Goal: Transaction & Acquisition: Obtain resource

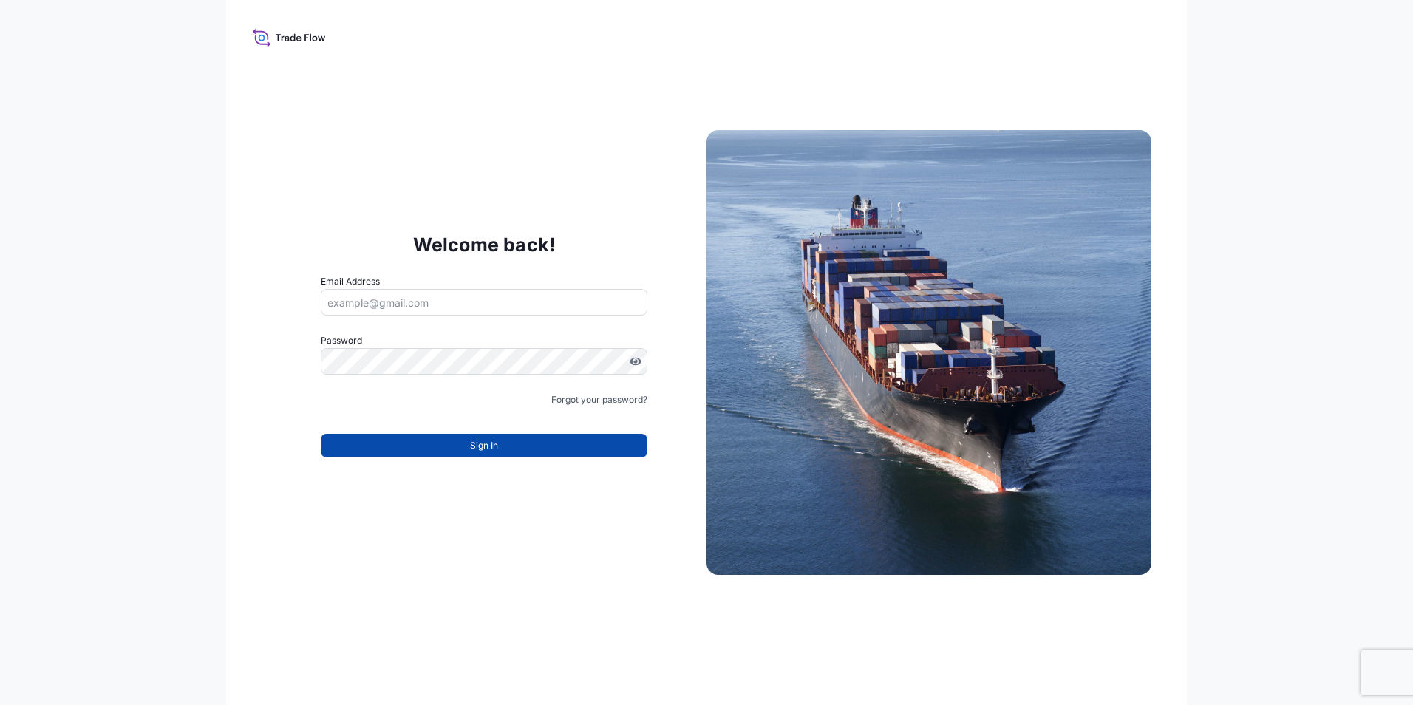
click at [534, 449] on button "Sign In" at bounding box center [484, 446] width 327 height 24
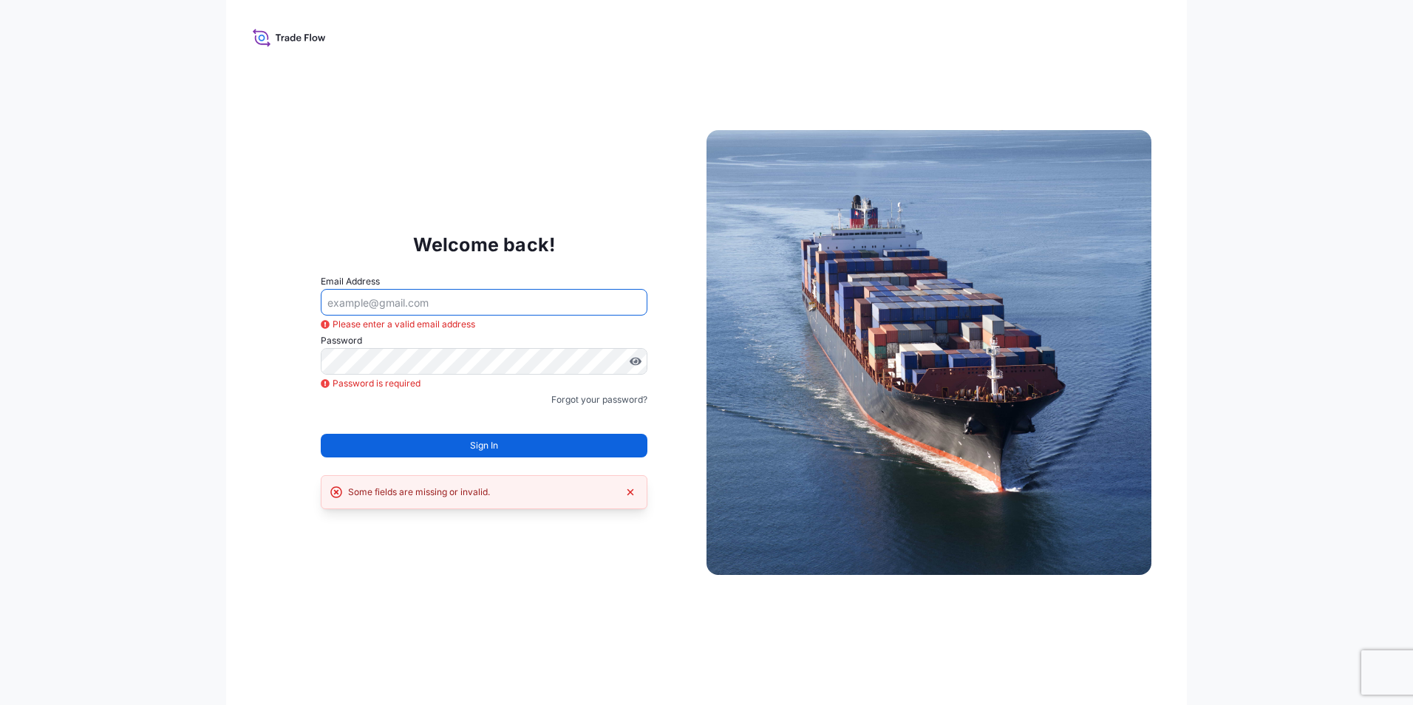
click at [449, 309] on input "Email Address" at bounding box center [484, 302] width 327 height 27
type input "keita.iwayama@mtlo.com"
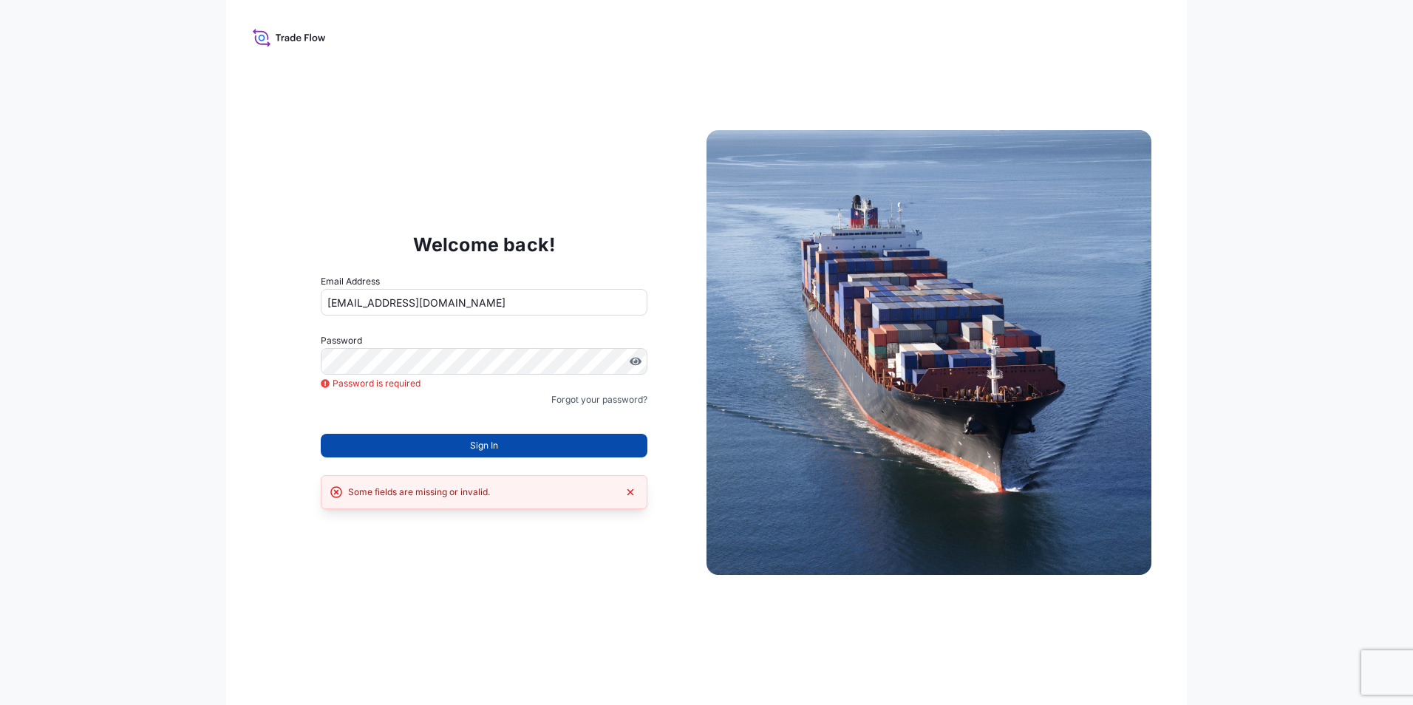
click at [461, 449] on button "Sign In" at bounding box center [484, 446] width 327 height 24
click at [479, 442] on span "Sign In" at bounding box center [484, 445] width 28 height 15
click at [514, 446] on button "Sign In" at bounding box center [484, 446] width 327 height 24
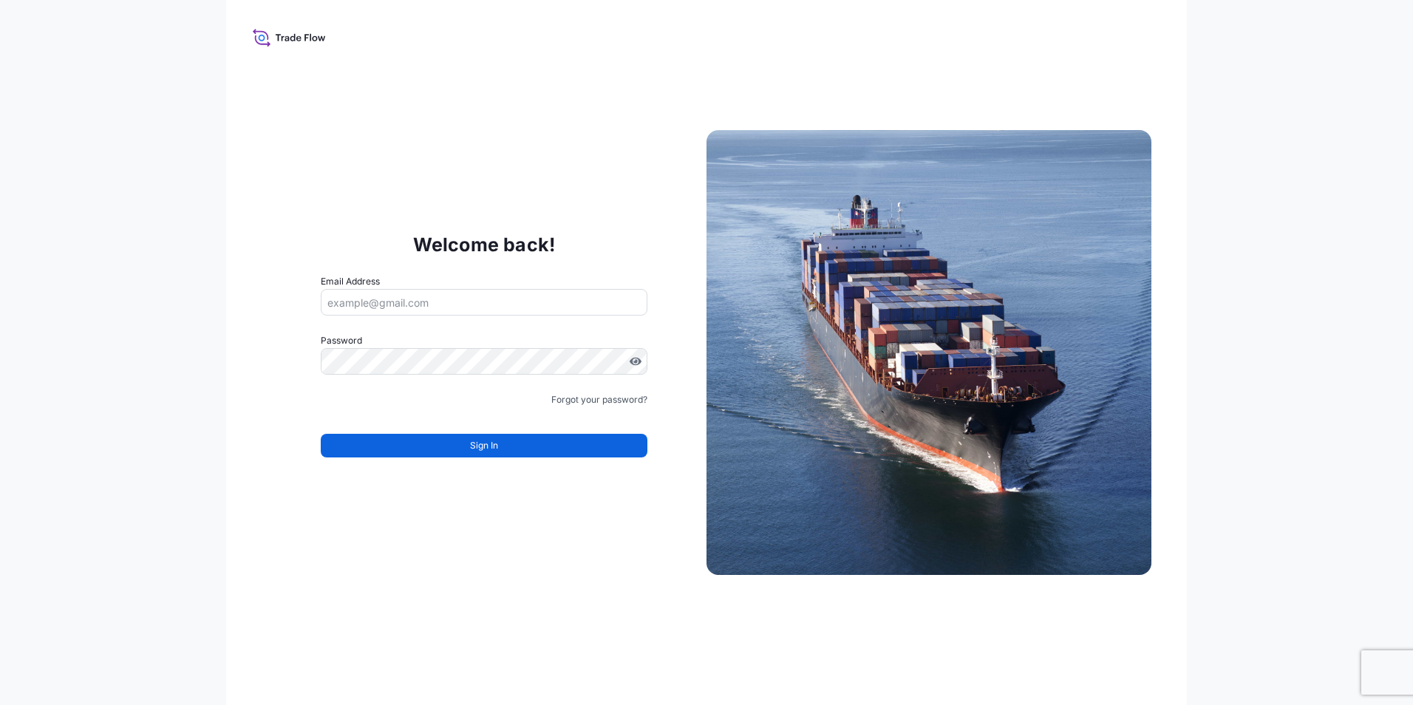
click at [505, 308] on input "Email Address" at bounding box center [484, 302] width 327 height 27
type input "keita.iwayama@mtlo.com"
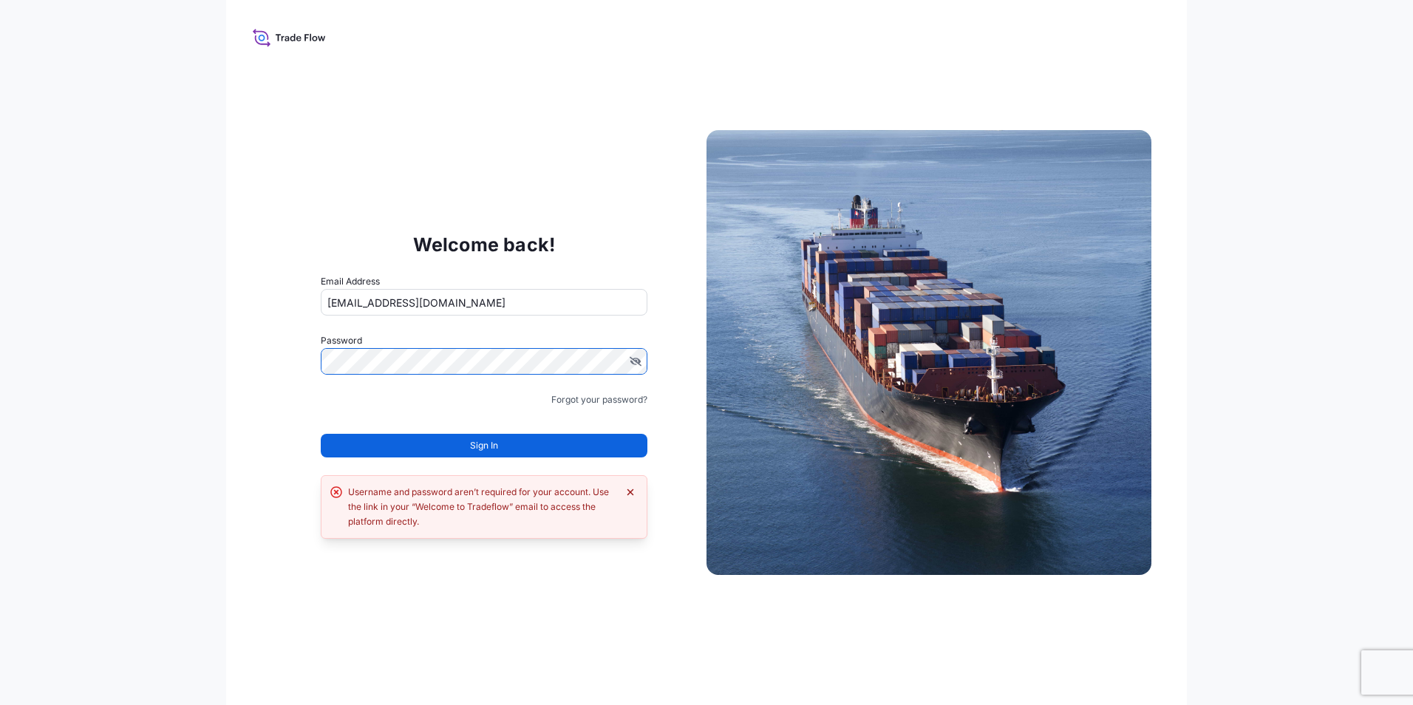
click at [628, 489] on icon "Dismiss error" at bounding box center [630, 492] width 7 height 7
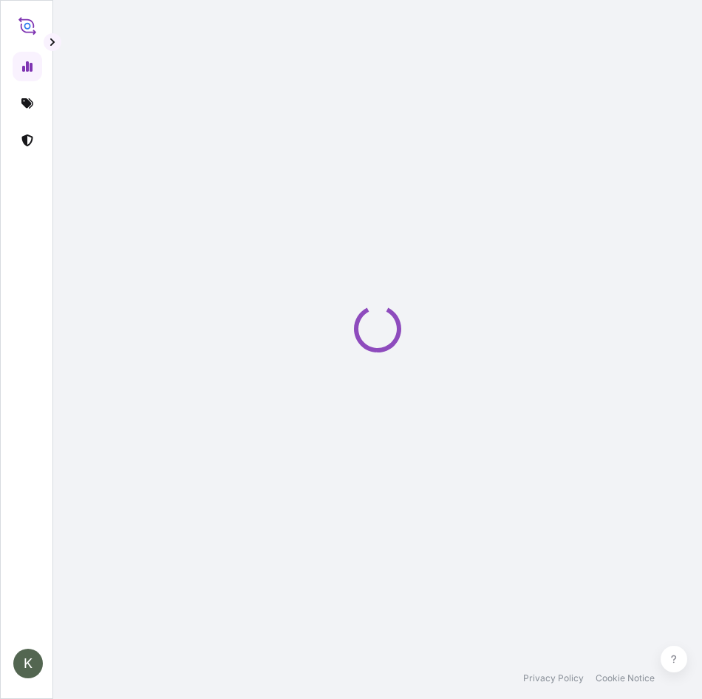
select select "2025"
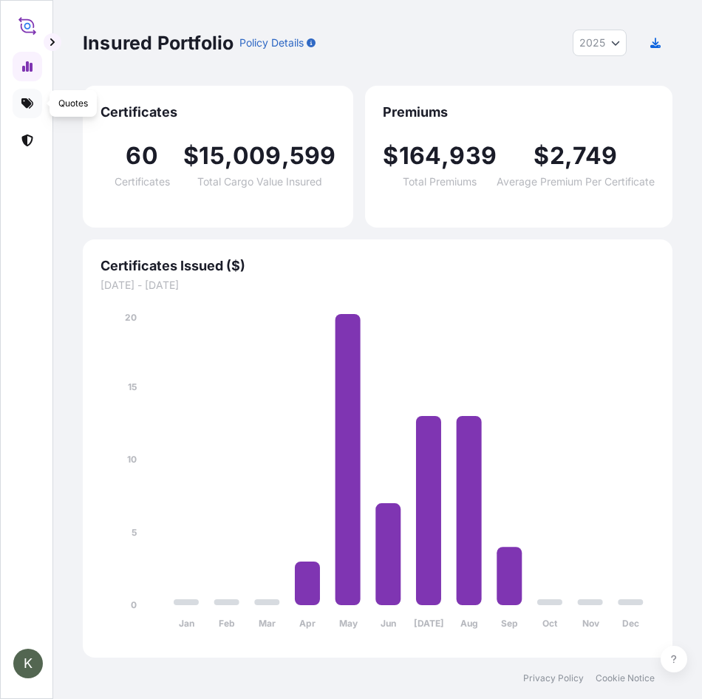
click at [30, 108] on icon at bounding box center [27, 103] width 12 height 10
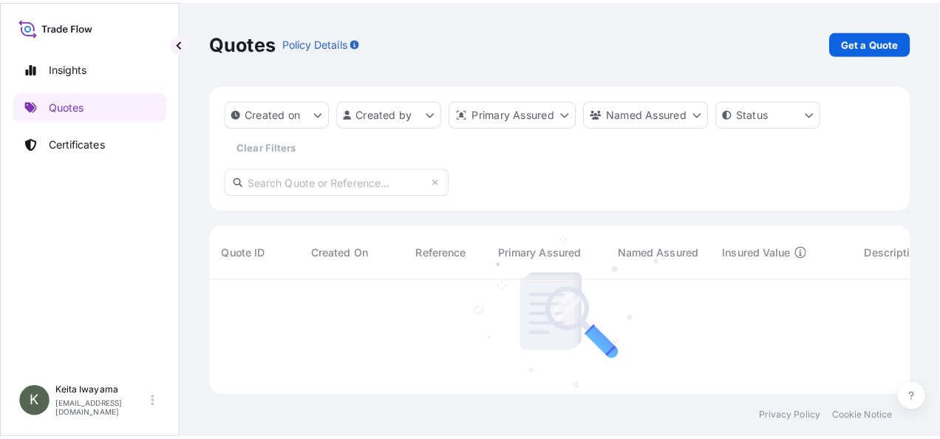
scroll to position [166, 692]
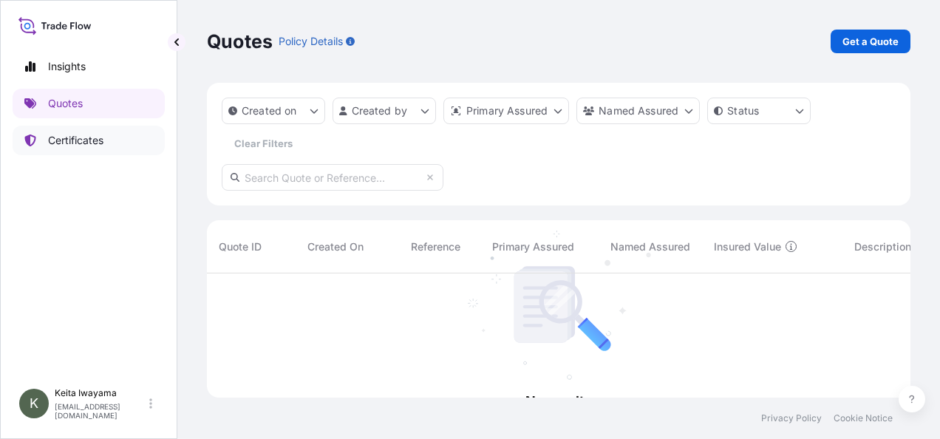
click at [81, 149] on link "Certificates" at bounding box center [89, 141] width 152 height 30
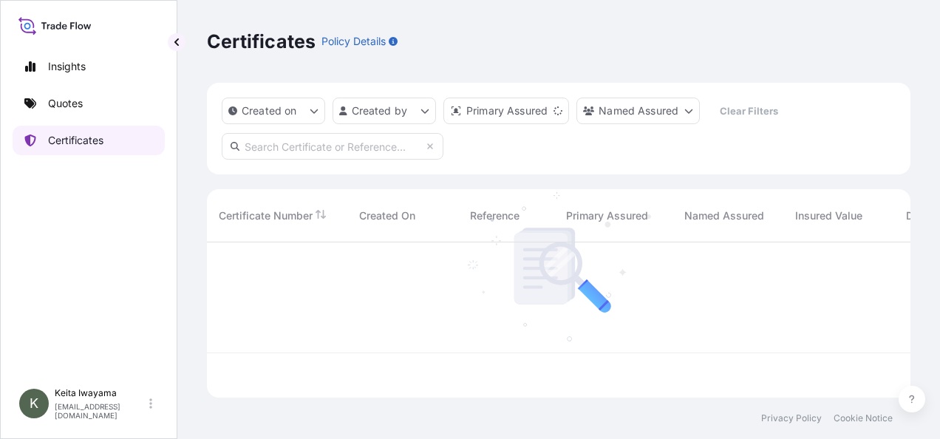
scroll to position [152, 692]
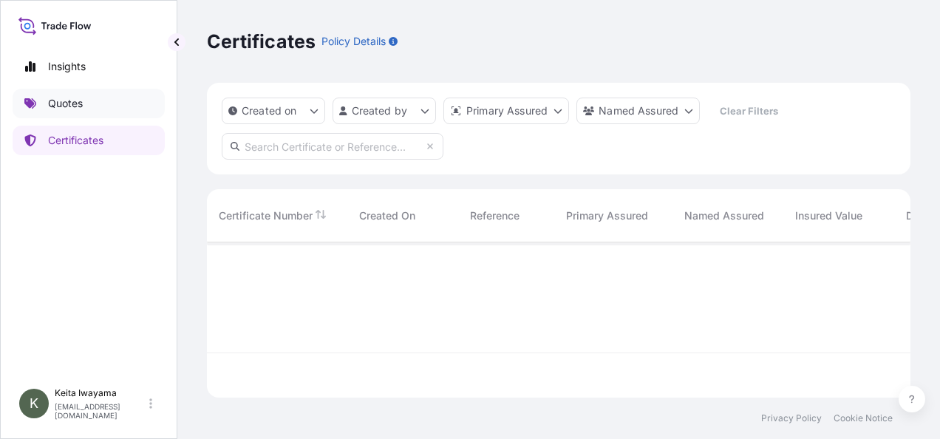
click at [67, 98] on p "Quotes" at bounding box center [65, 103] width 35 height 15
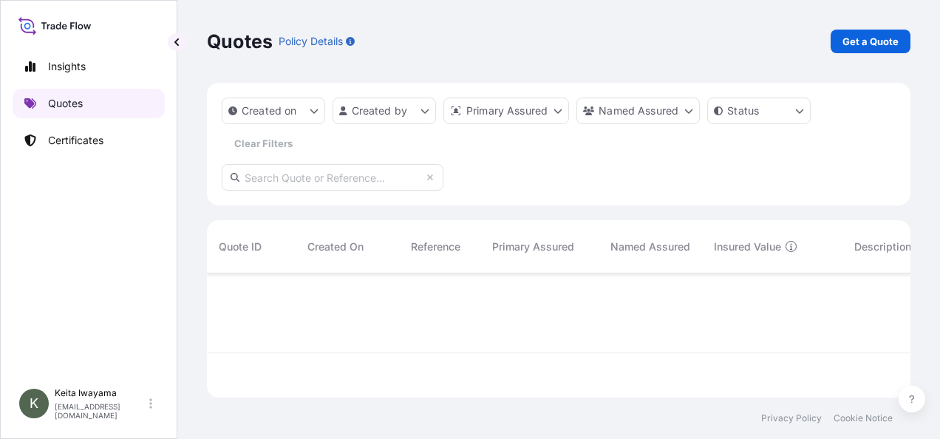
scroll to position [121, 692]
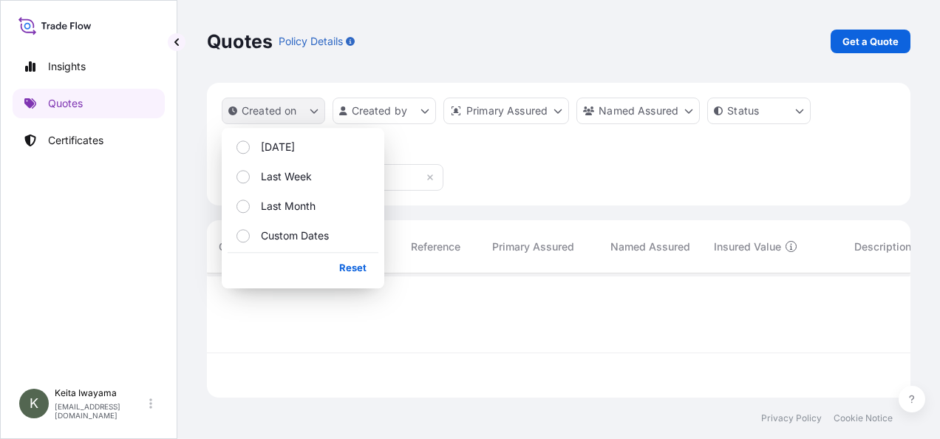
click at [316, 106] on icon "createdOn Filter options" at bounding box center [314, 110] width 9 height 9
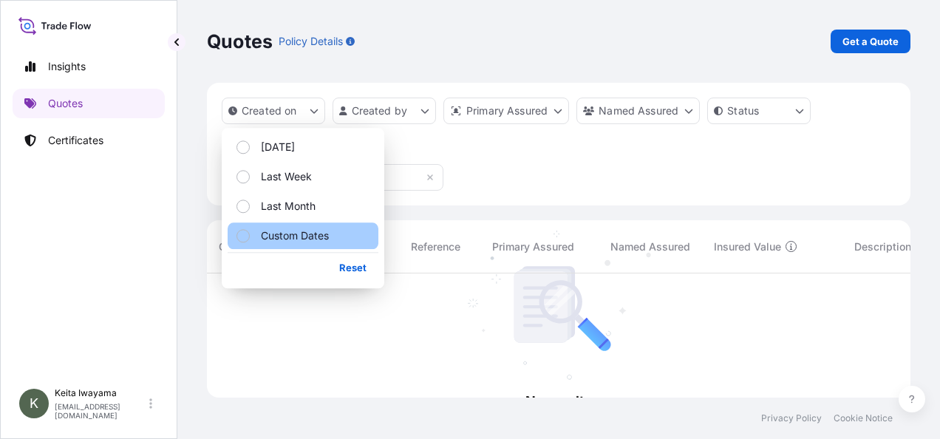
scroll to position [166, 692]
click at [575, 169] on div "Created on Created by Primary Assured Named Assured Status Clear Filters" at bounding box center [558, 144] width 703 height 123
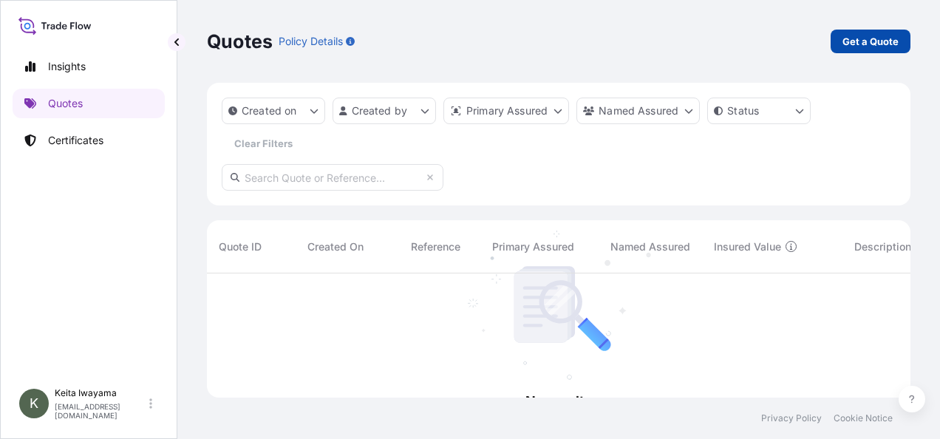
click at [701, 37] on p "Get a Quote" at bounding box center [870, 41] width 56 height 15
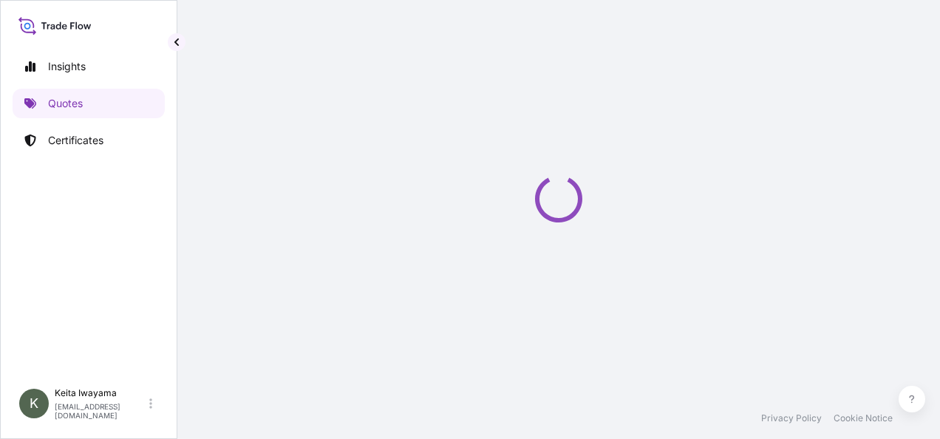
select select "Ocean Vessel"
